Goal: Task Accomplishment & Management: Manage account settings

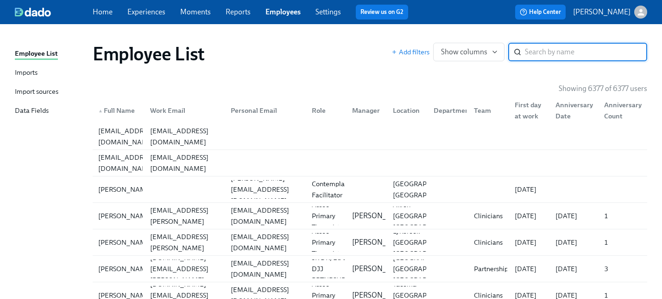
paste input "[PERSON_NAME] De La [PERSON_NAME]"
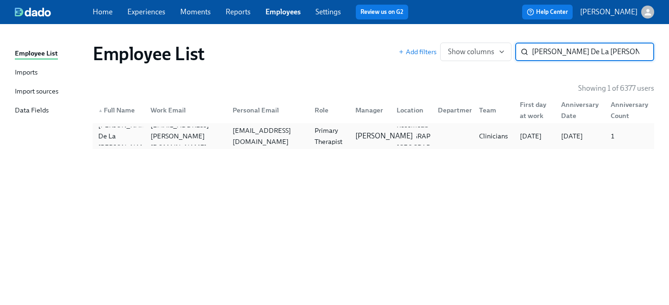
type input "[PERSON_NAME] De La [PERSON_NAME]"
click at [370, 139] on p "[PERSON_NAME]" at bounding box center [384, 136] width 57 height 10
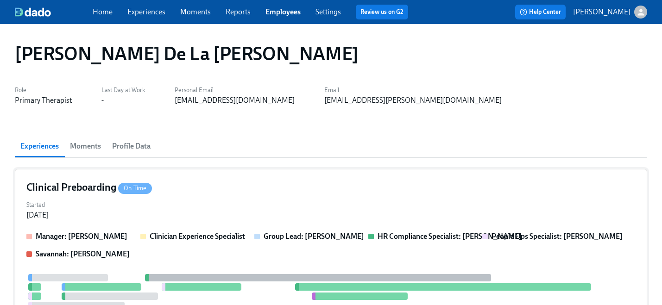
click at [195, 213] on div "Started [DATE]" at bounding box center [331, 209] width 610 height 22
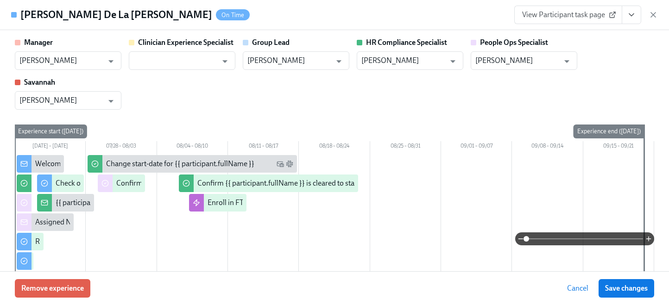
click at [73, 277] on div "Remove experience Cancel Save changes" at bounding box center [334, 289] width 669 height 34
click at [73, 285] on span "Remove experience" at bounding box center [52, 288] width 63 height 9
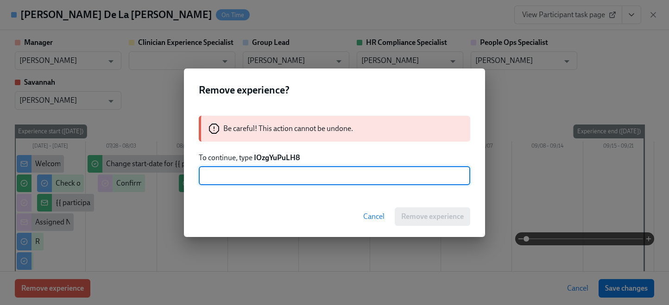
click at [285, 154] on strong "IOzgYuPuLH8" at bounding box center [277, 157] width 46 height 9
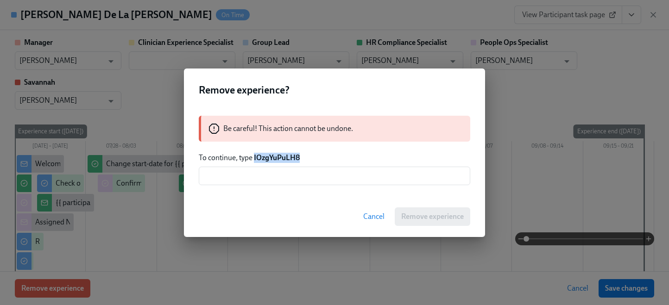
click at [285, 154] on strong "IOzgYuPuLH8" at bounding box center [277, 157] width 46 height 9
copy strong "IOzgYuPuLH8"
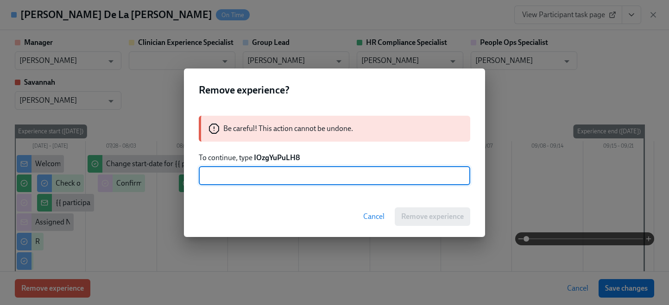
click at [284, 179] on input "text" at bounding box center [335, 176] width 272 height 19
paste input "IOzgYuPuLH8"
type input "IOzgYuPuLH8"
click at [415, 215] on span "Remove experience" at bounding box center [432, 216] width 63 height 9
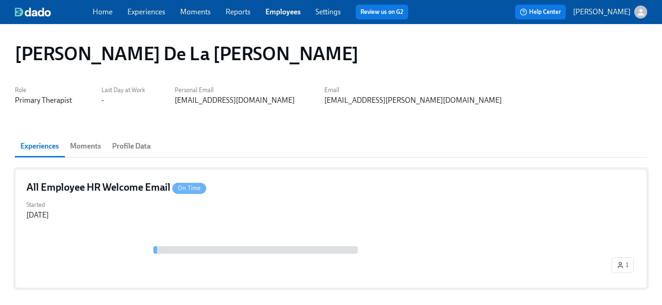
click at [139, 241] on div "1" at bounding box center [331, 254] width 610 height 45
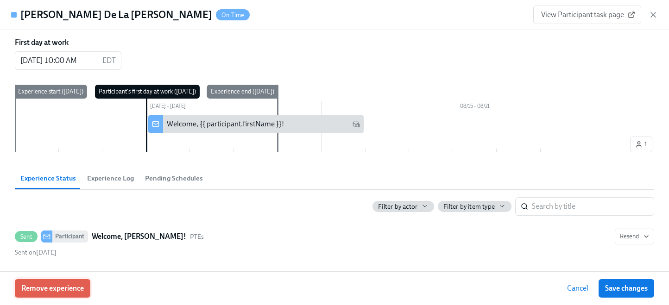
click at [75, 289] on span "Remove experience" at bounding box center [52, 288] width 63 height 9
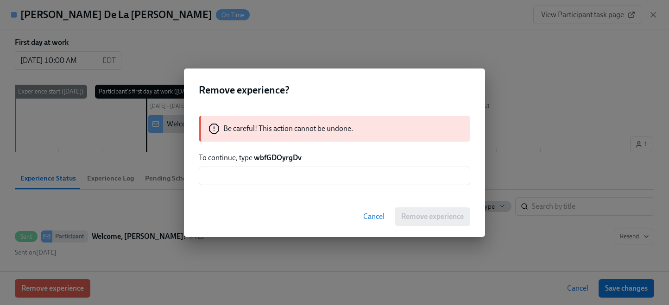
click at [275, 160] on strong "wbfGDOyrgDv" at bounding box center [278, 157] width 48 height 9
copy strong "wbfGDOyrgDv"
click at [289, 191] on div "Be careful! This action cannot be undone. To continue, type wbfGDOyrgDv ​" at bounding box center [334, 151] width 301 height 92
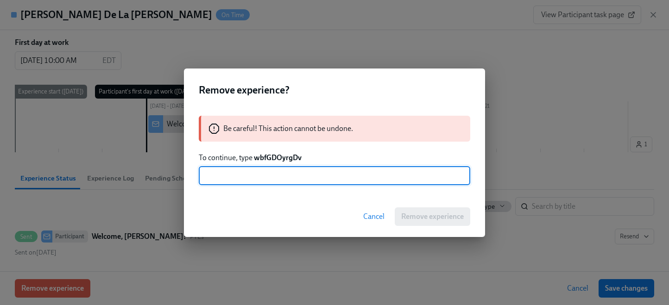
click at [290, 180] on input "text" at bounding box center [335, 176] width 272 height 19
paste input "wbfGDOyrgDv"
type input "wbfGDOyrgDv"
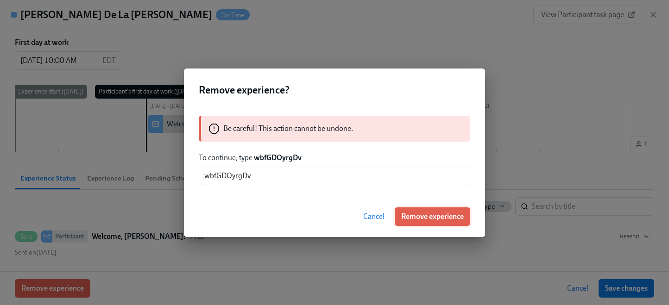
click at [404, 219] on span "Remove experience" at bounding box center [432, 216] width 63 height 9
